Goal: Task Accomplishment & Management: Use online tool/utility

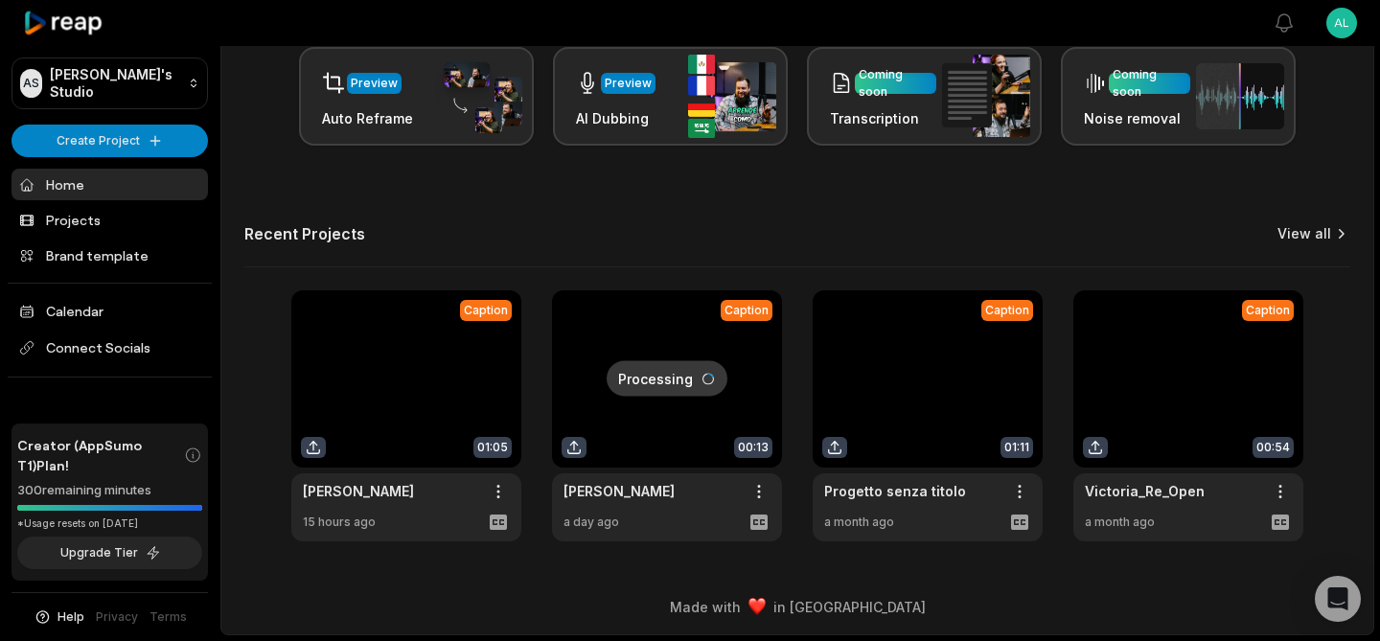
click at [1324, 239] on link "View all" at bounding box center [1304, 233] width 54 height 19
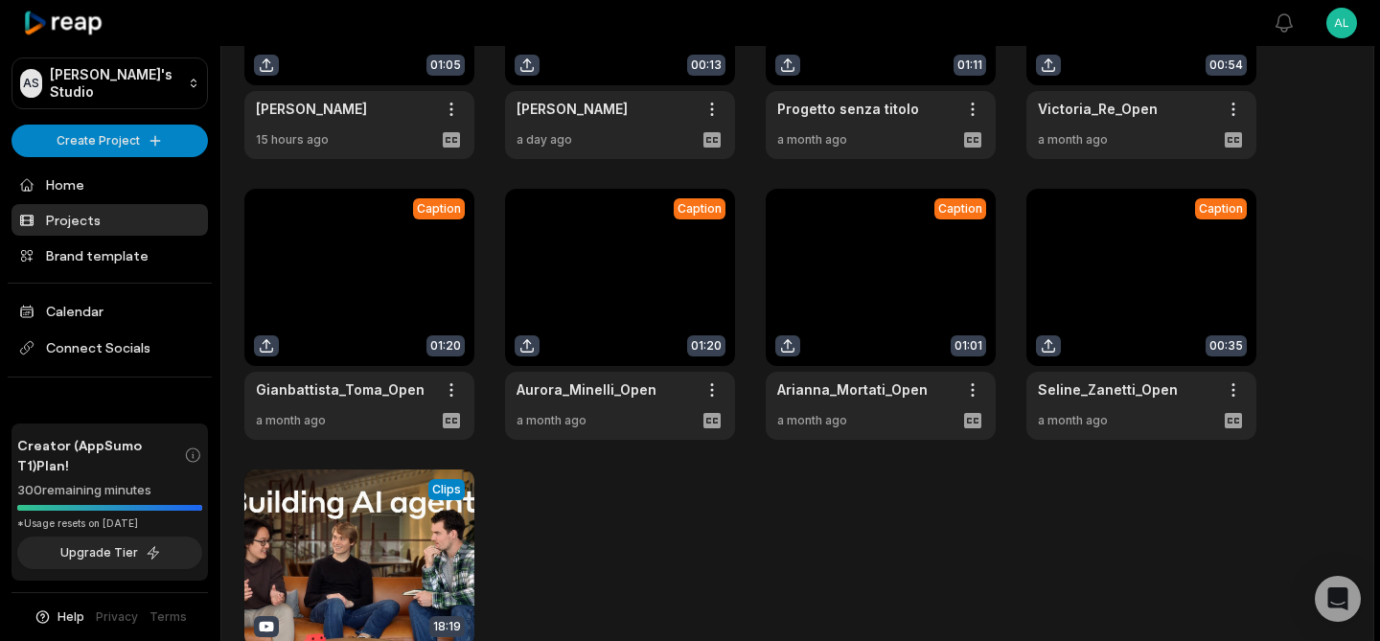
scroll to position [247, 0]
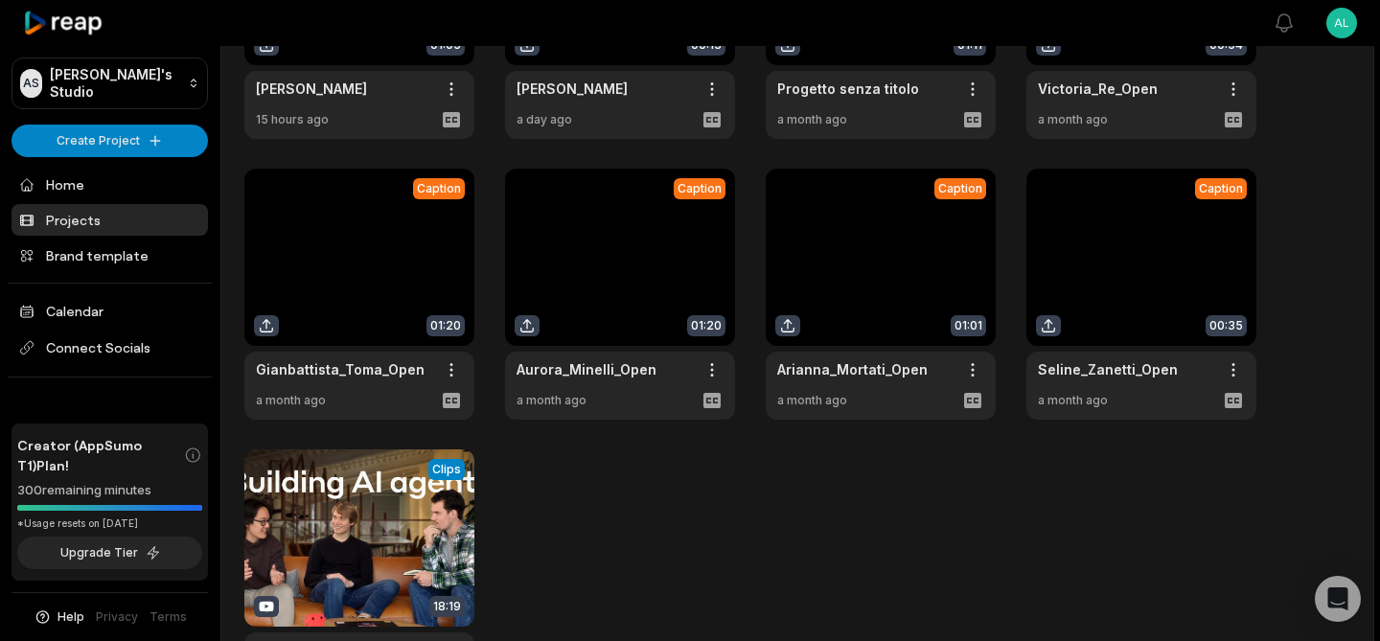
click at [1133, 248] on link at bounding box center [1141, 294] width 230 height 251
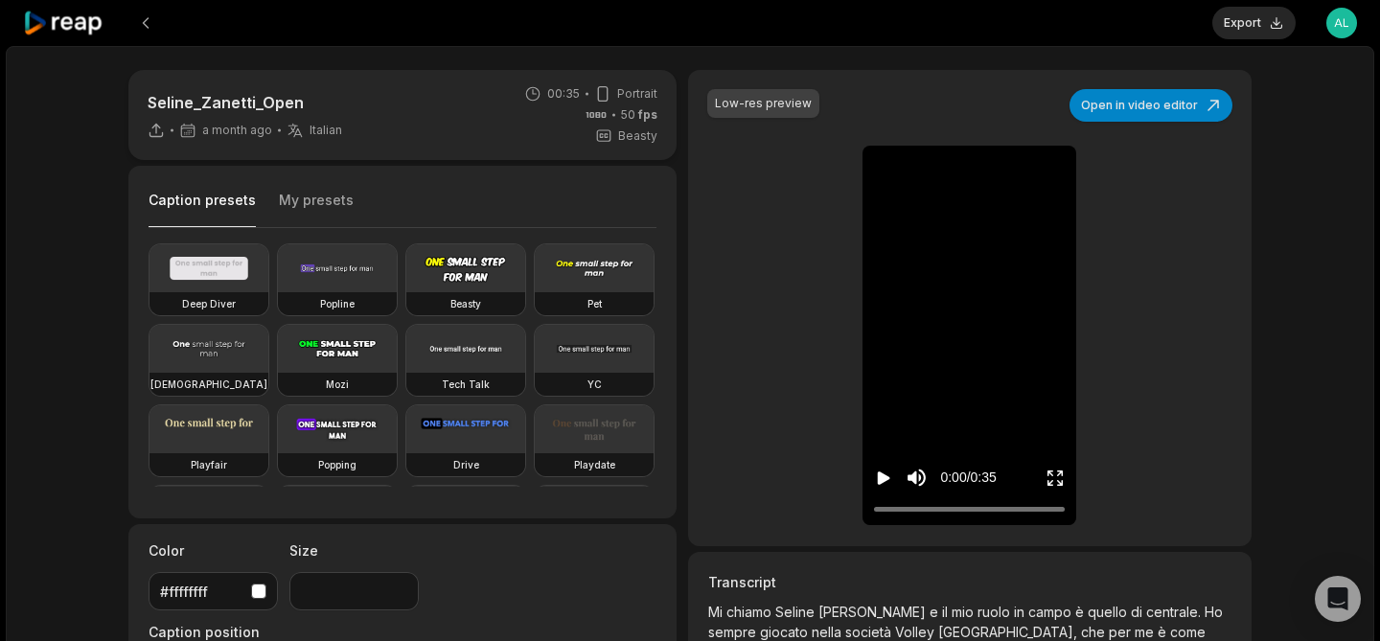
click at [882, 479] on icon "Play video" at bounding box center [884, 477] width 12 height 13
click at [882, 479] on icon "Pause video" at bounding box center [883, 478] width 19 height 19
click at [1263, 15] on button "Export" at bounding box center [1253, 23] width 83 height 33
click at [1273, 21] on button "Download" at bounding box center [1243, 23] width 103 height 33
